Goal: Information Seeking & Learning: Understand process/instructions

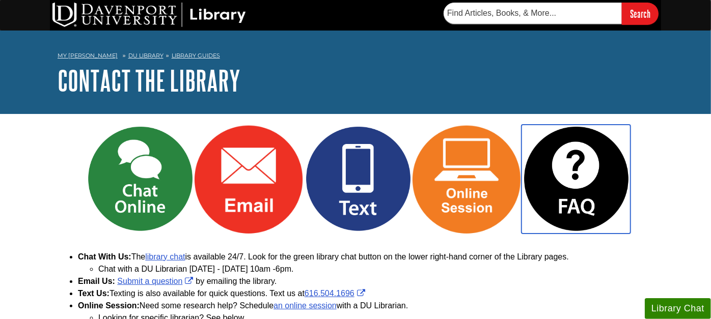
click at [558, 172] on img "Link opens in new window" at bounding box center [576, 179] width 109 height 109
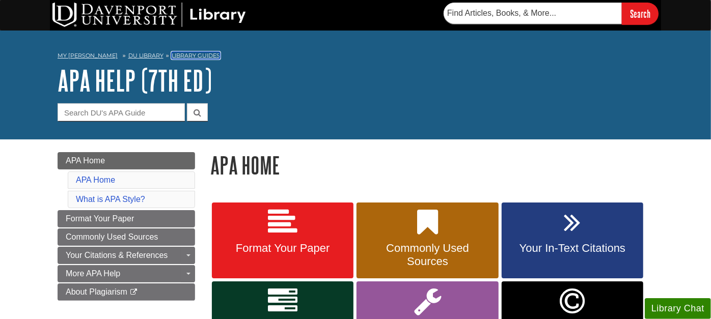
click at [173, 55] on link "Library Guides" at bounding box center [196, 55] width 48 height 7
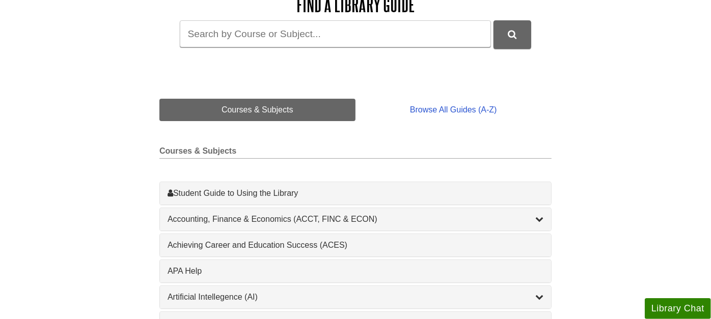
scroll to position [170, 0]
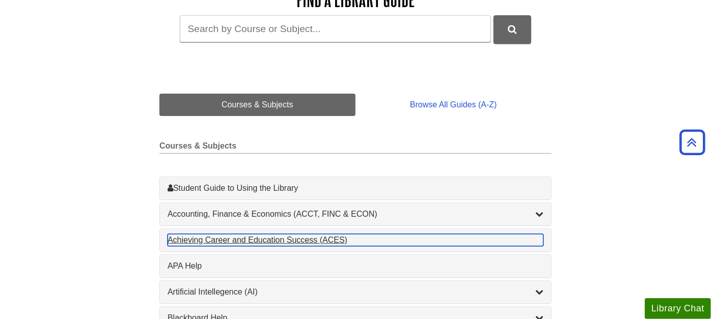
click at [189, 238] on div "Achieving Career and Education Success (ACES) , 1 guides" at bounding box center [356, 240] width 376 height 12
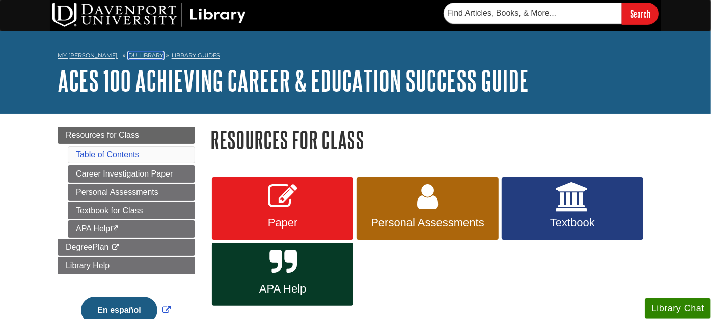
click at [129, 53] on link "DU Library" at bounding box center [145, 55] width 35 height 7
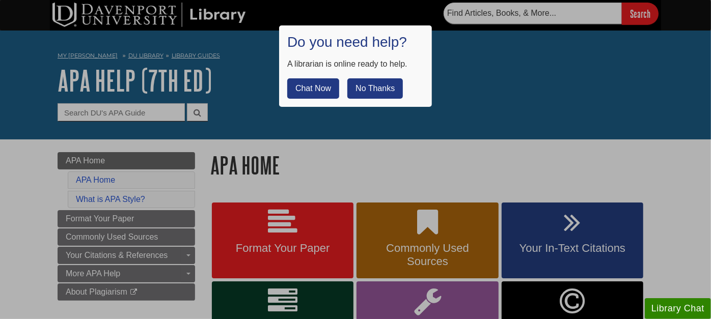
click at [369, 87] on button "No Thanks" at bounding box center [375, 88] width 56 height 20
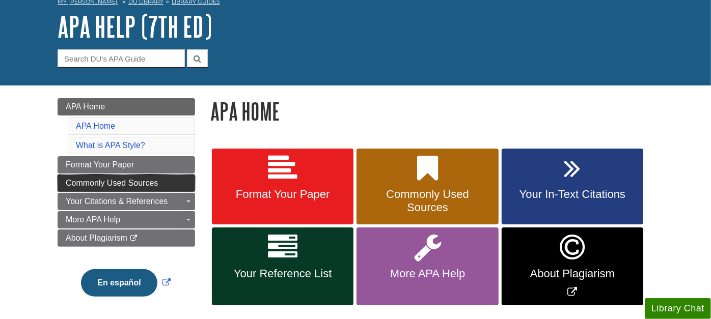
scroll to position [113, 0]
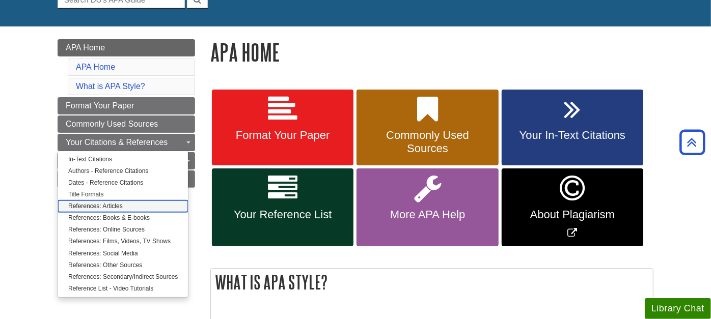
click at [122, 202] on link "References: Articles" at bounding box center [123, 207] width 130 height 12
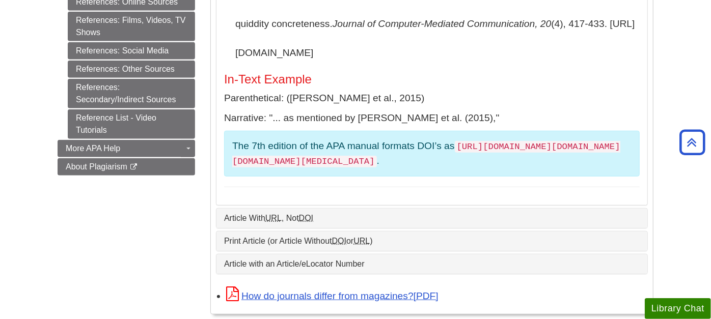
scroll to position [509, 0]
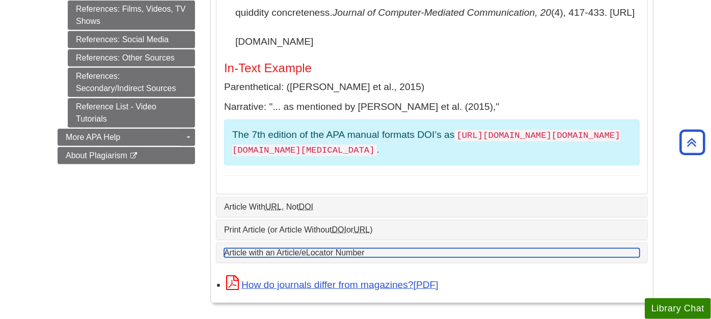
click at [314, 249] on link "Article with an Article/eLocator Number" at bounding box center [432, 253] width 416 height 9
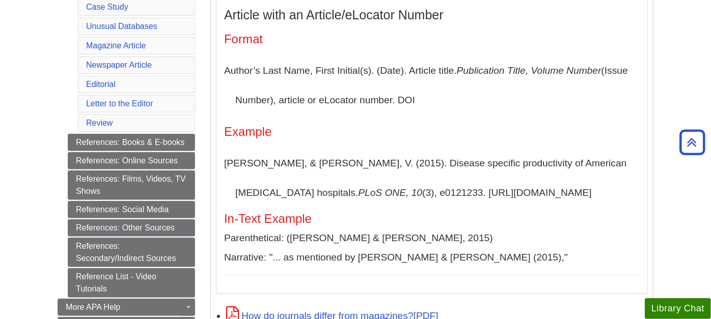
scroll to position [0, 0]
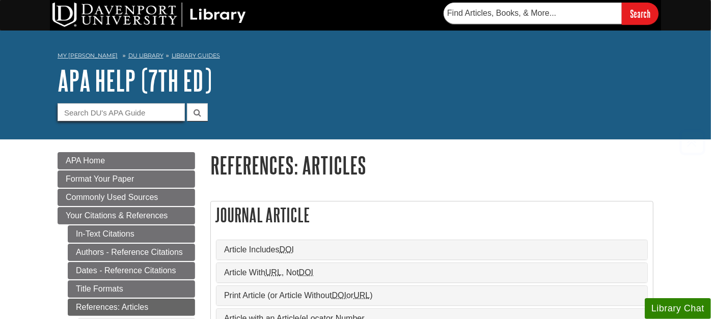
click at [136, 115] on input "Guide Search Terms" at bounding box center [121, 112] width 127 height 18
type input ""article number""
click at [187, 103] on button "submit" at bounding box center [197, 112] width 21 height 18
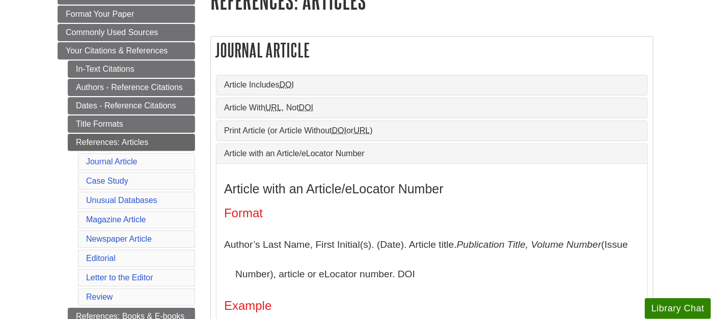
scroll to position [170, 0]
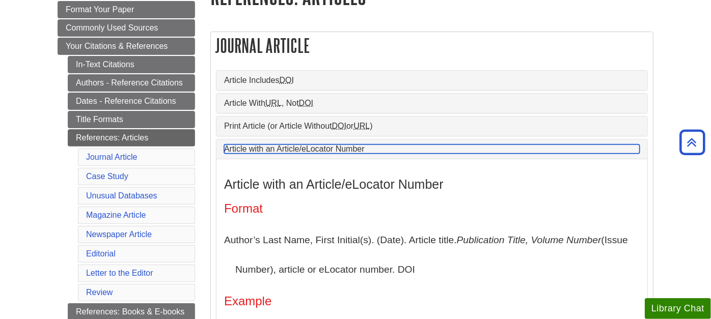
click at [337, 147] on link "Article with an Article/eLocator Number" at bounding box center [432, 149] width 416 height 9
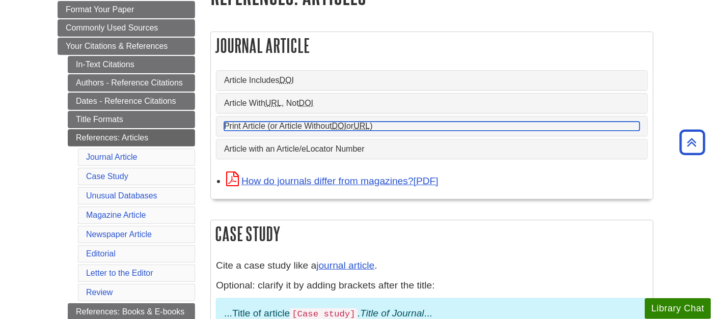
click at [330, 128] on link "Print Article (or Article Without DOI or URL )" at bounding box center [432, 126] width 416 height 9
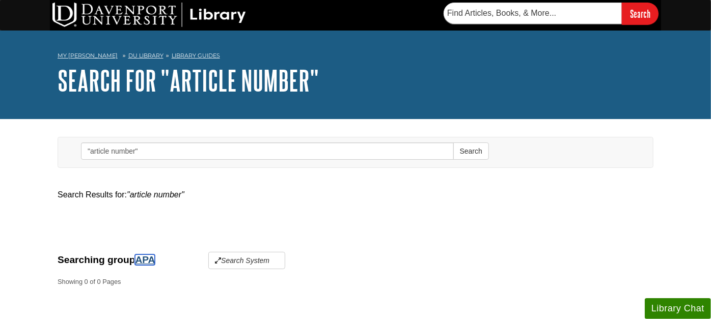
click at [148, 256] on link "APA" at bounding box center [144, 260] width 19 height 11
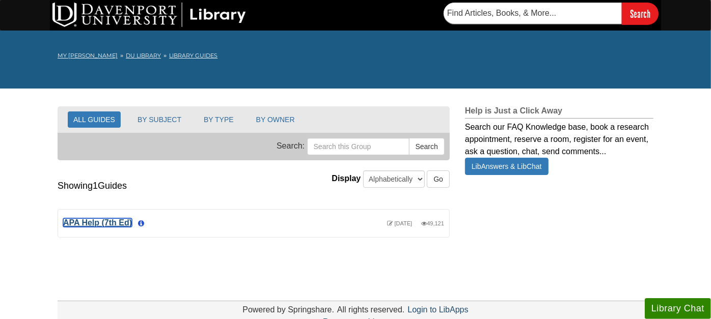
click at [101, 223] on link "APA Help (7th Ed)" at bounding box center [97, 223] width 69 height 9
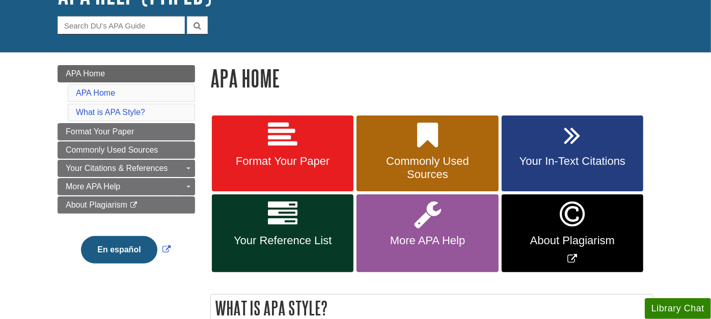
scroll to position [113, 0]
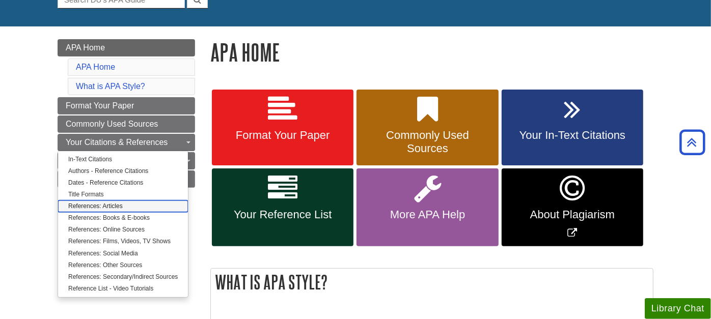
click at [106, 203] on link "References: Articles" at bounding box center [123, 207] width 130 height 12
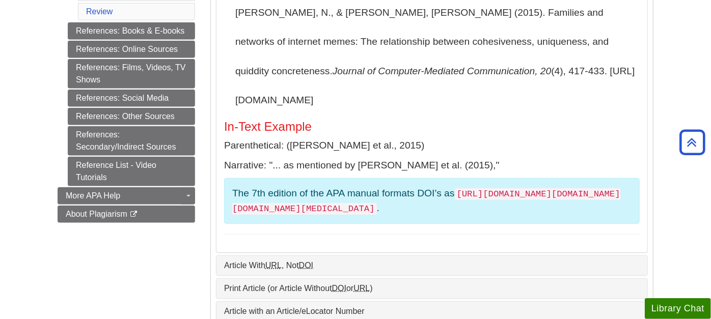
scroll to position [452, 0]
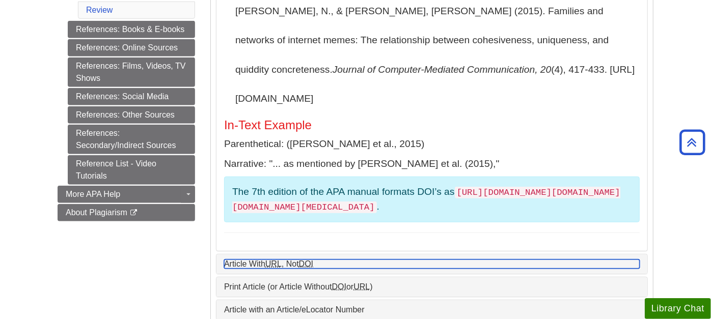
click at [258, 260] on link "Article With URL , Not DOI" at bounding box center [432, 264] width 416 height 9
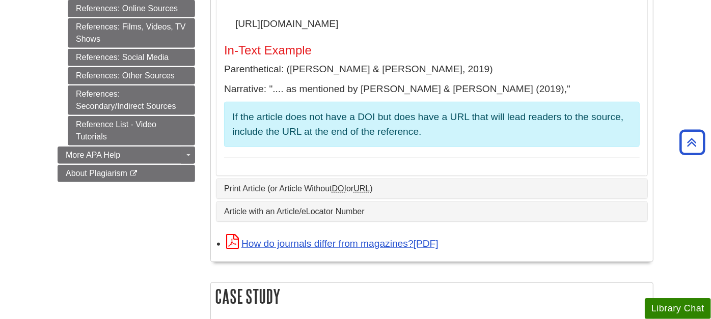
scroll to position [509, 0]
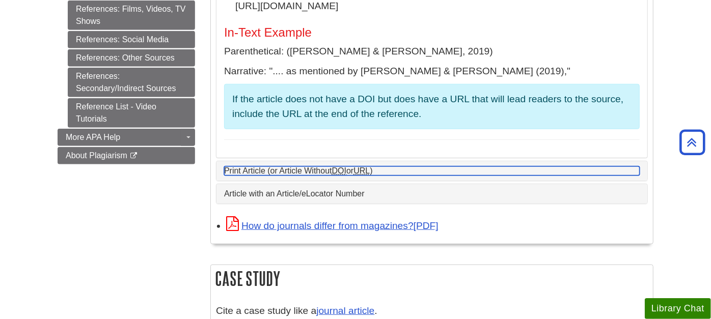
click at [299, 167] on link "Print Article (or Article Without DOI or URL )" at bounding box center [432, 171] width 416 height 9
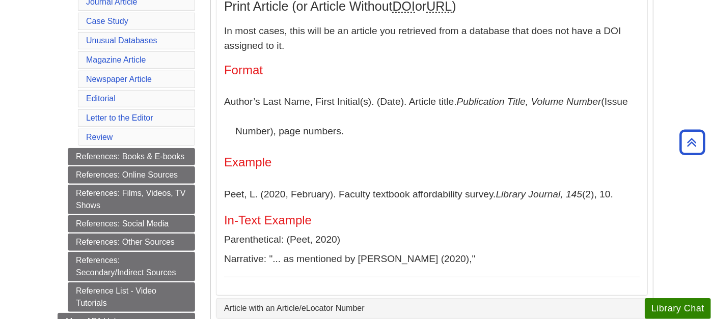
scroll to position [339, 0]
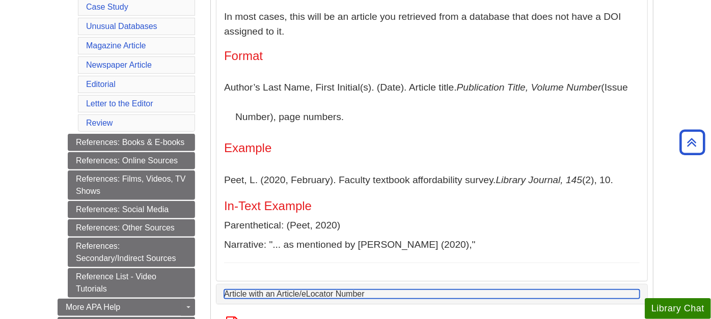
click at [315, 293] on link "Article with an Article/eLocator Number" at bounding box center [432, 294] width 416 height 9
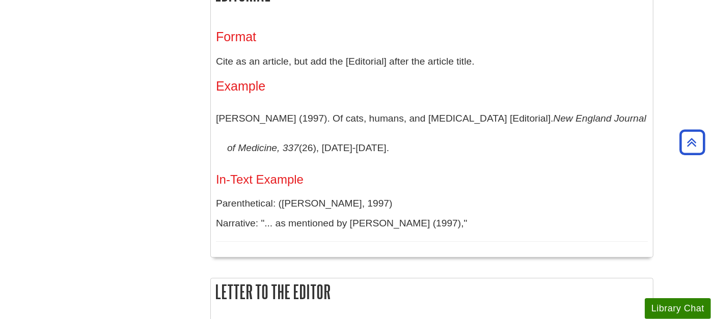
scroll to position [2308, 0]
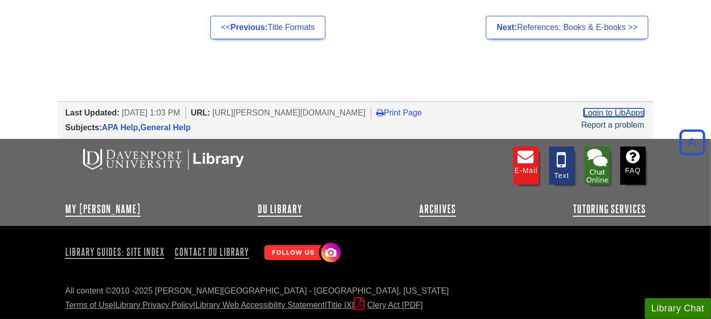
click at [617, 111] on link "Login to LibApps" at bounding box center [614, 113] width 61 height 9
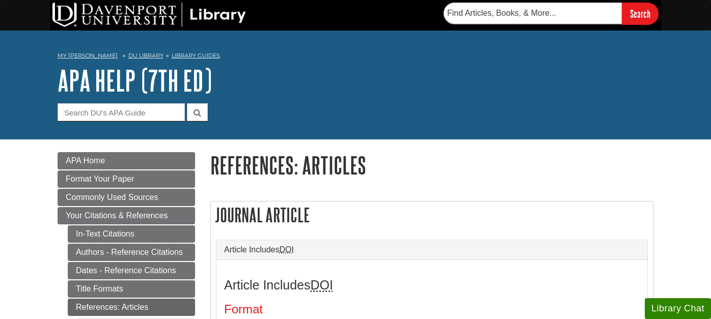
scroll to position [170, 0]
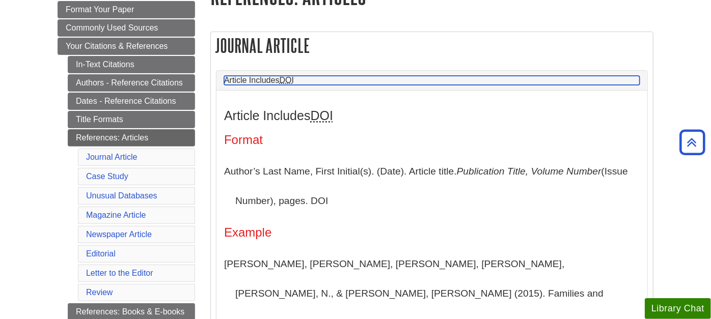
click at [381, 79] on link "Article Includes DOI" at bounding box center [432, 80] width 416 height 9
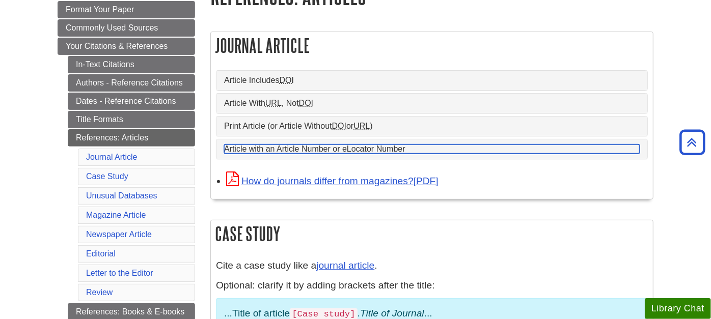
click at [316, 152] on link "Article with an Article Number or eLocator Number" at bounding box center [432, 149] width 416 height 9
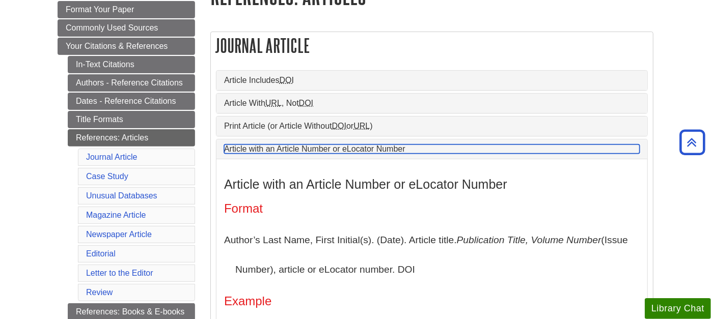
click at [316, 152] on link "Article with an Article Number or eLocator Number" at bounding box center [432, 149] width 416 height 9
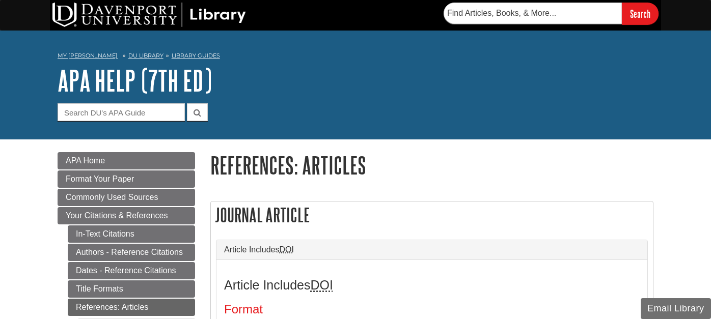
scroll to position [170, 0]
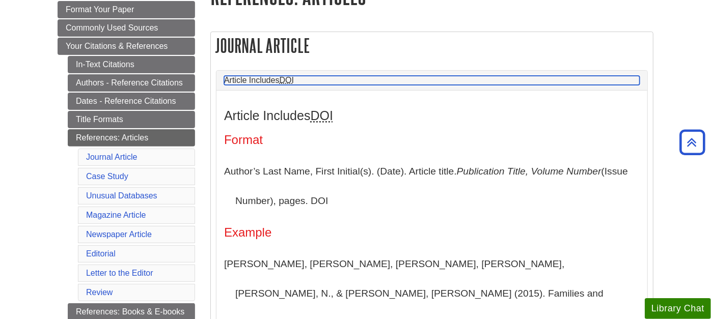
click at [313, 79] on link "Article Includes DOI" at bounding box center [432, 80] width 416 height 9
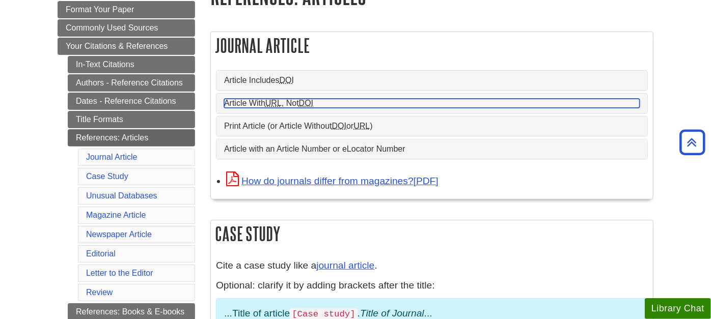
click at [325, 102] on link "Article With URL , Not DOI" at bounding box center [432, 103] width 416 height 9
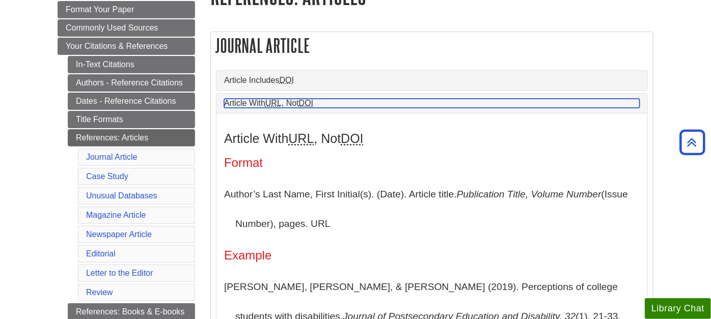
click at [325, 102] on link "Article With URL , Not DOI" at bounding box center [432, 103] width 416 height 9
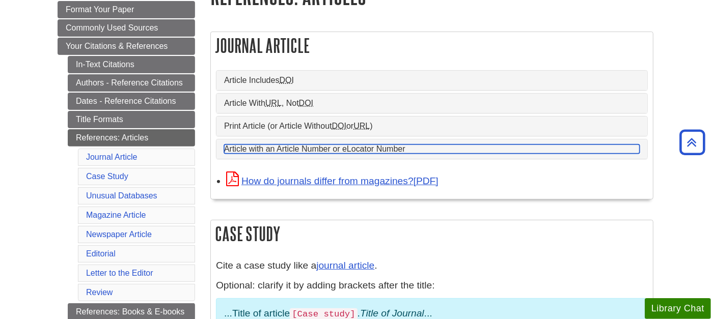
click at [338, 148] on link "Article with an Article Number or eLocator Number" at bounding box center [432, 149] width 416 height 9
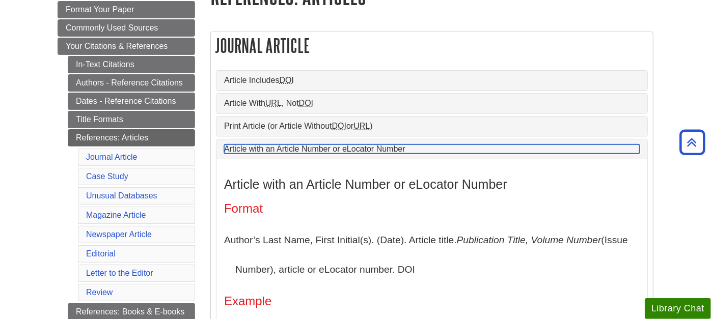
click at [338, 148] on link "Article with an Article Number or eLocator Number" at bounding box center [432, 149] width 416 height 9
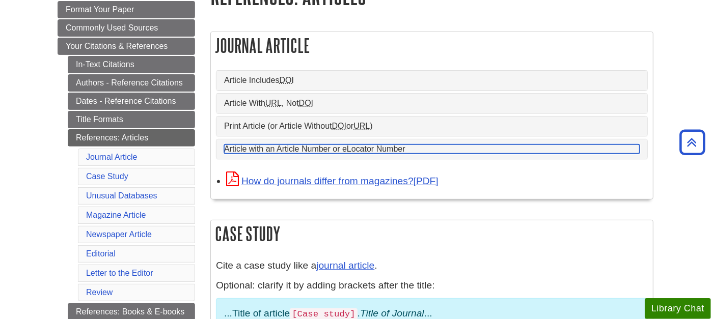
click at [237, 148] on link "Article with an Article Number or eLocator Number" at bounding box center [432, 149] width 416 height 9
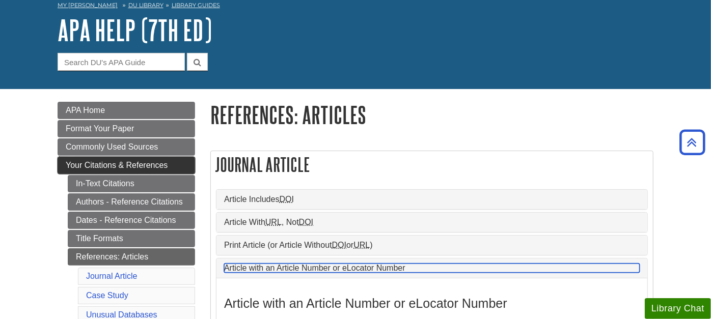
scroll to position [0, 0]
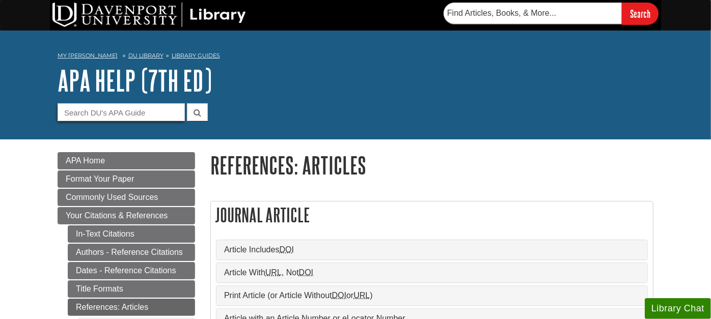
click at [112, 119] on input "Guide Search Terms" at bounding box center [121, 112] width 127 height 18
type input ""article number""
click at [187, 103] on button "submit" at bounding box center [197, 112] width 21 height 18
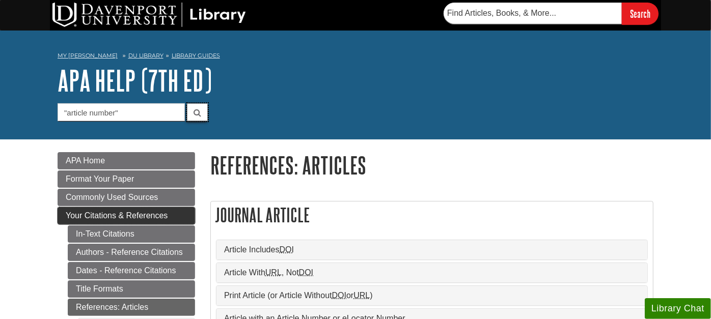
scroll to position [57, 0]
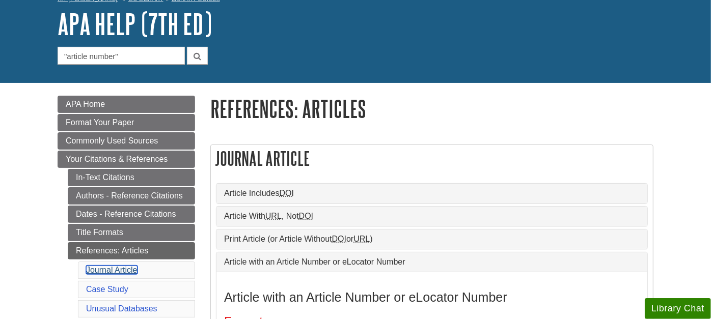
click at [109, 270] on link "Journal Article" at bounding box center [111, 270] width 51 height 9
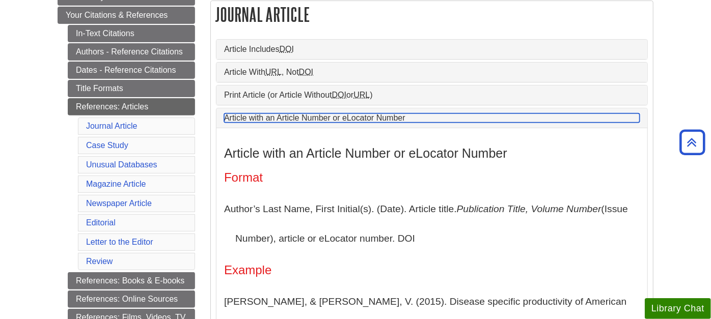
drag, startPoint x: 241, startPoint y: 121, endPoint x: 228, endPoint y: 130, distance: 15.7
click at [241, 121] on link "Article with an Article Number or eLocator Number" at bounding box center [432, 118] width 416 height 9
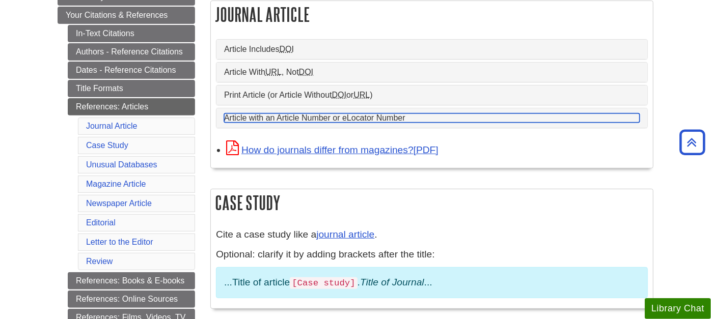
click at [286, 121] on link "Article with an Article Number or eLocator Number" at bounding box center [432, 118] width 416 height 9
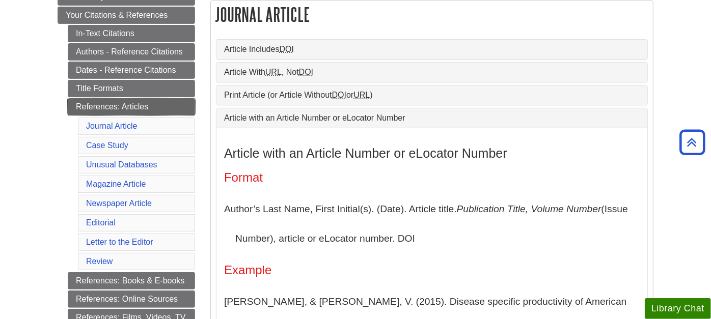
click at [137, 101] on link "References: Articles" at bounding box center [131, 106] width 127 height 17
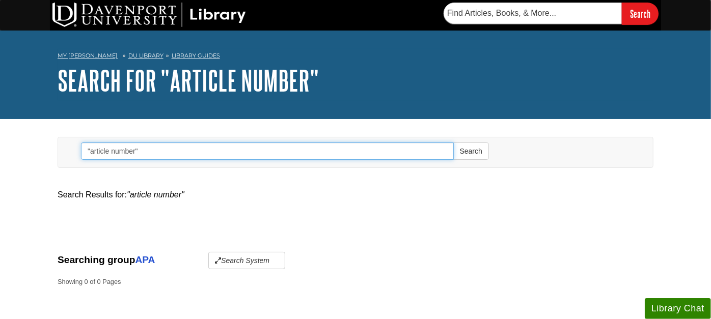
drag, startPoint x: 160, startPoint y: 151, endPoint x: 41, endPoint y: 130, distance: 121.0
click at [45, 133] on body "Skip to Main Content Search My [PERSON_NAME][GEOGRAPHIC_DATA] Library Guides AP…" at bounding box center [355, 291] width 711 height 582
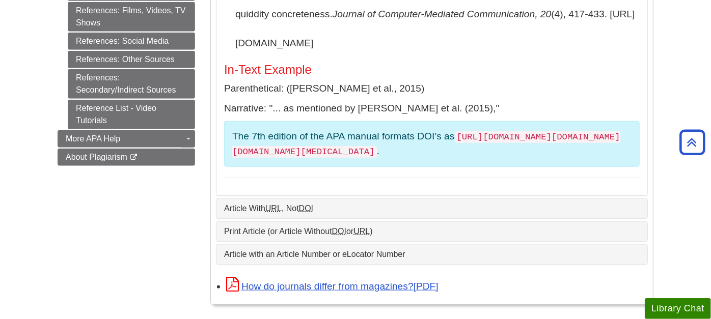
scroll to position [509, 0]
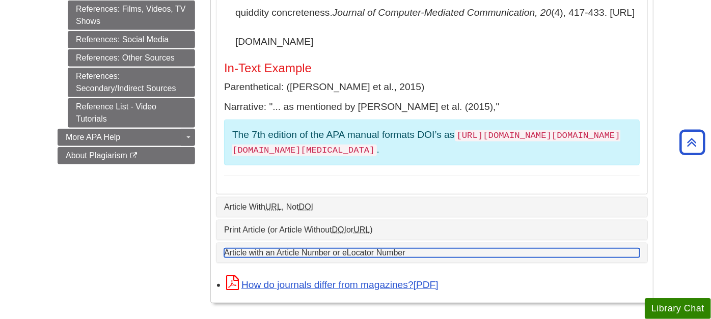
click at [252, 249] on link "Article with an Article Number or eLocator Number" at bounding box center [432, 253] width 416 height 9
